Goal: Check status: Check status

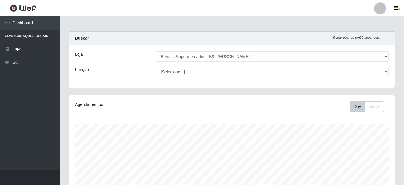
select select "413"
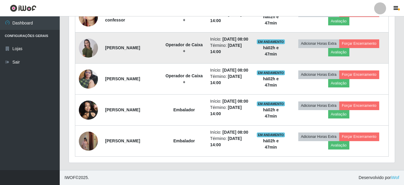
scroll to position [374, 0]
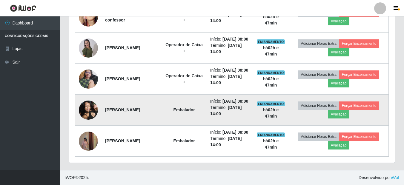
click at [90, 123] on img at bounding box center [88, 109] width 19 height 25
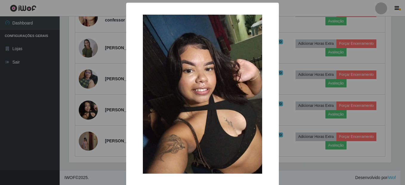
click at [73, 85] on div "× OK Cancel" at bounding box center [202, 92] width 405 height 185
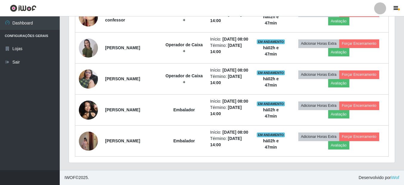
scroll to position [404, 0]
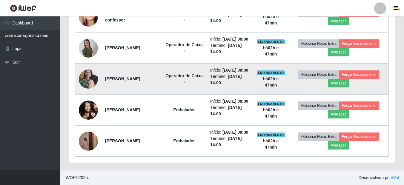
click at [93, 66] on img at bounding box center [88, 78] width 19 height 25
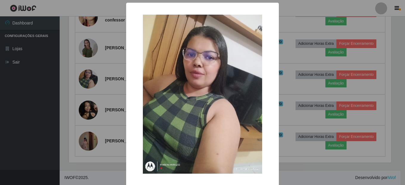
click at [68, 70] on div "× OK Cancel" at bounding box center [202, 92] width 405 height 185
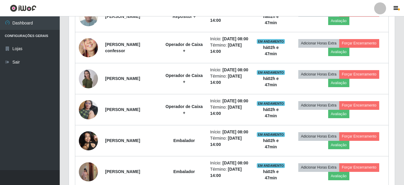
scroll to position [314, 0]
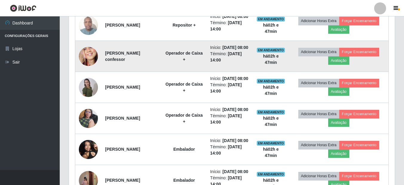
click at [84, 74] on img at bounding box center [88, 56] width 19 height 41
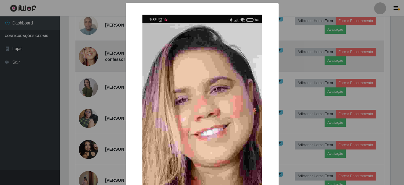
scroll to position [124, 323]
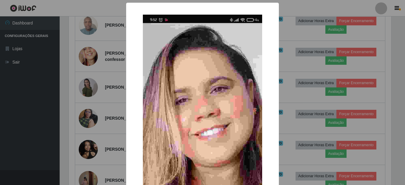
click at [90, 74] on div "× OK Cancel" at bounding box center [202, 92] width 405 height 185
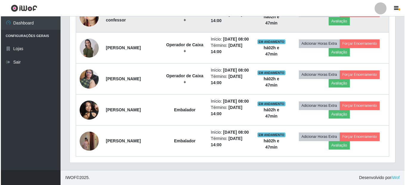
scroll to position [374, 0]
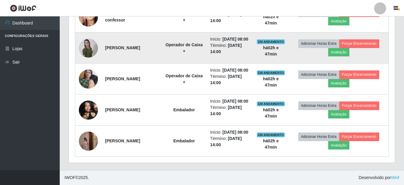
click at [87, 57] on img at bounding box center [88, 48] width 19 height 20
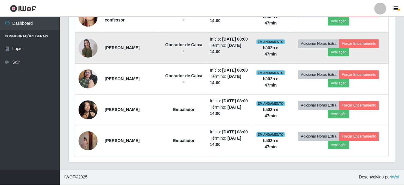
scroll to position [124, 323]
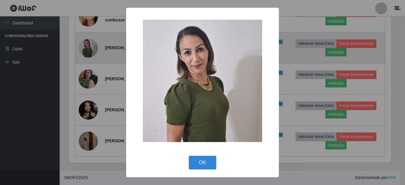
click at [87, 57] on div "× OK Cancel" at bounding box center [202, 92] width 405 height 185
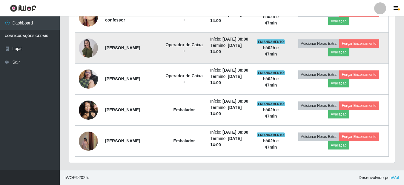
scroll to position [404, 0]
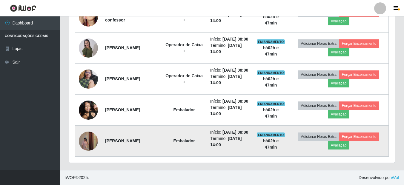
click at [87, 135] on img at bounding box center [88, 141] width 19 height 34
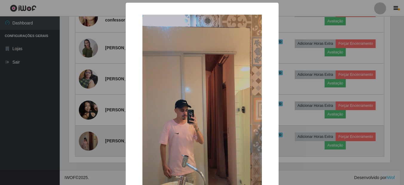
scroll to position [124, 323]
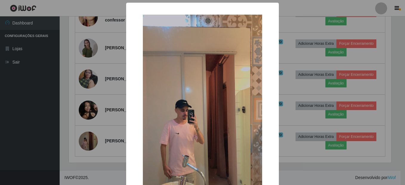
click at [86, 102] on div "× OK Cancel" at bounding box center [202, 92] width 405 height 185
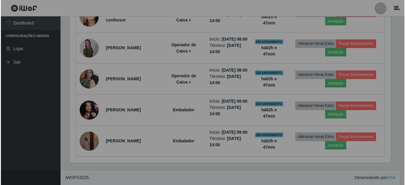
scroll to position [124, 326]
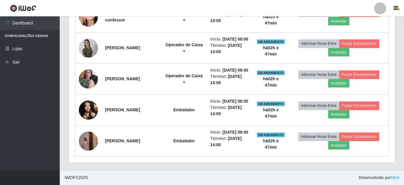
click at [86, 102] on img at bounding box center [88, 109] width 19 height 25
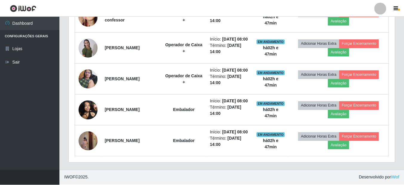
scroll to position [124, 323]
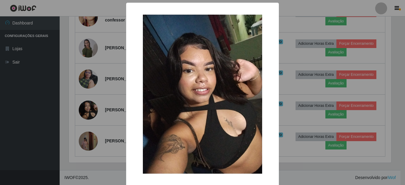
click at [91, 101] on div "× OK Cancel" at bounding box center [202, 92] width 405 height 185
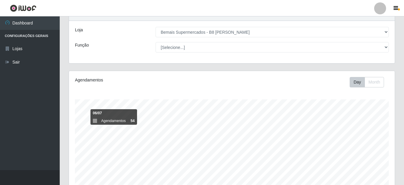
scroll to position [0, 0]
